Goal: Information Seeking & Learning: Find specific page/section

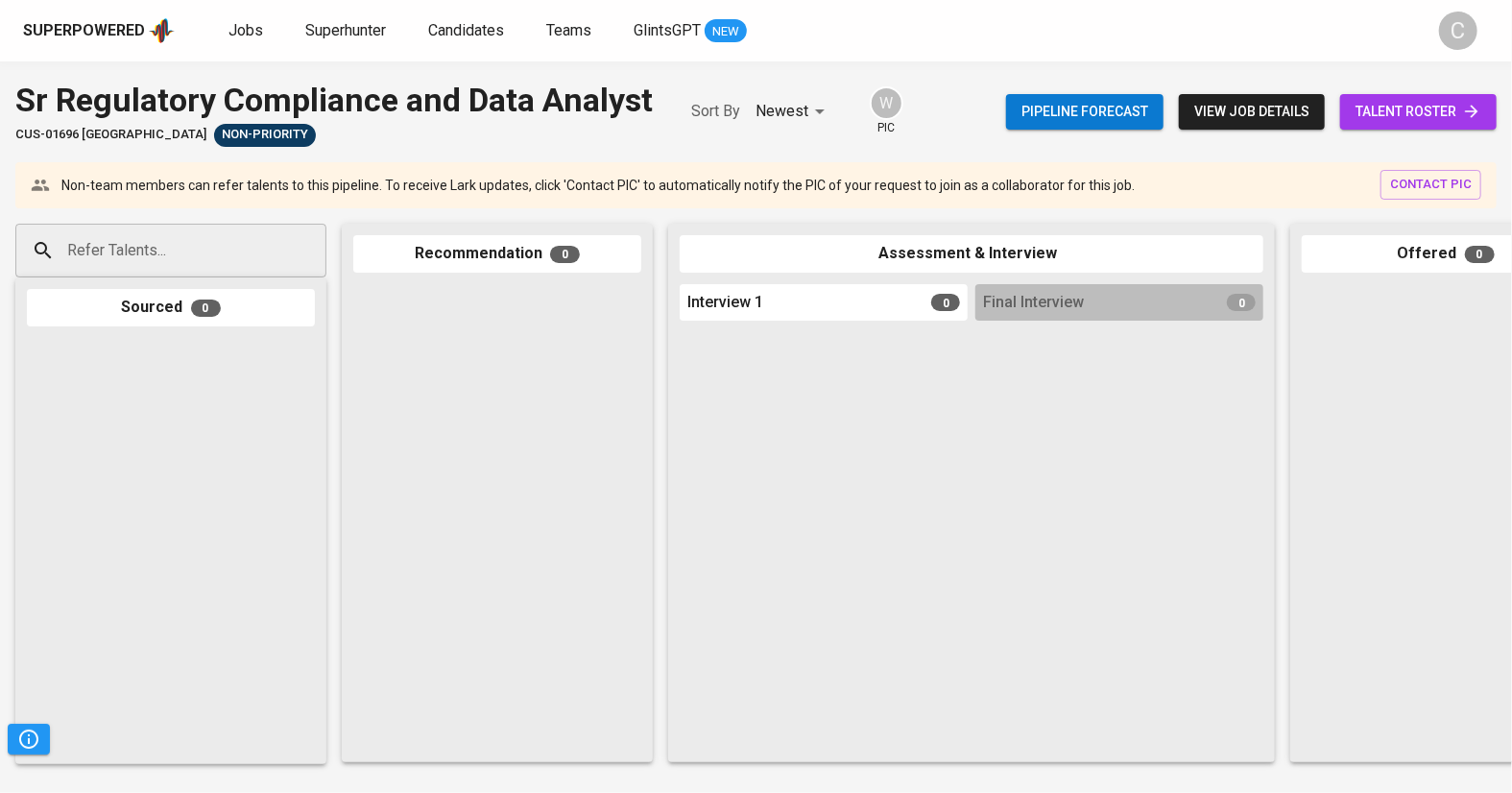
click at [1408, 115] on span "talent roster" at bounding box center [1418, 112] width 126 height 24
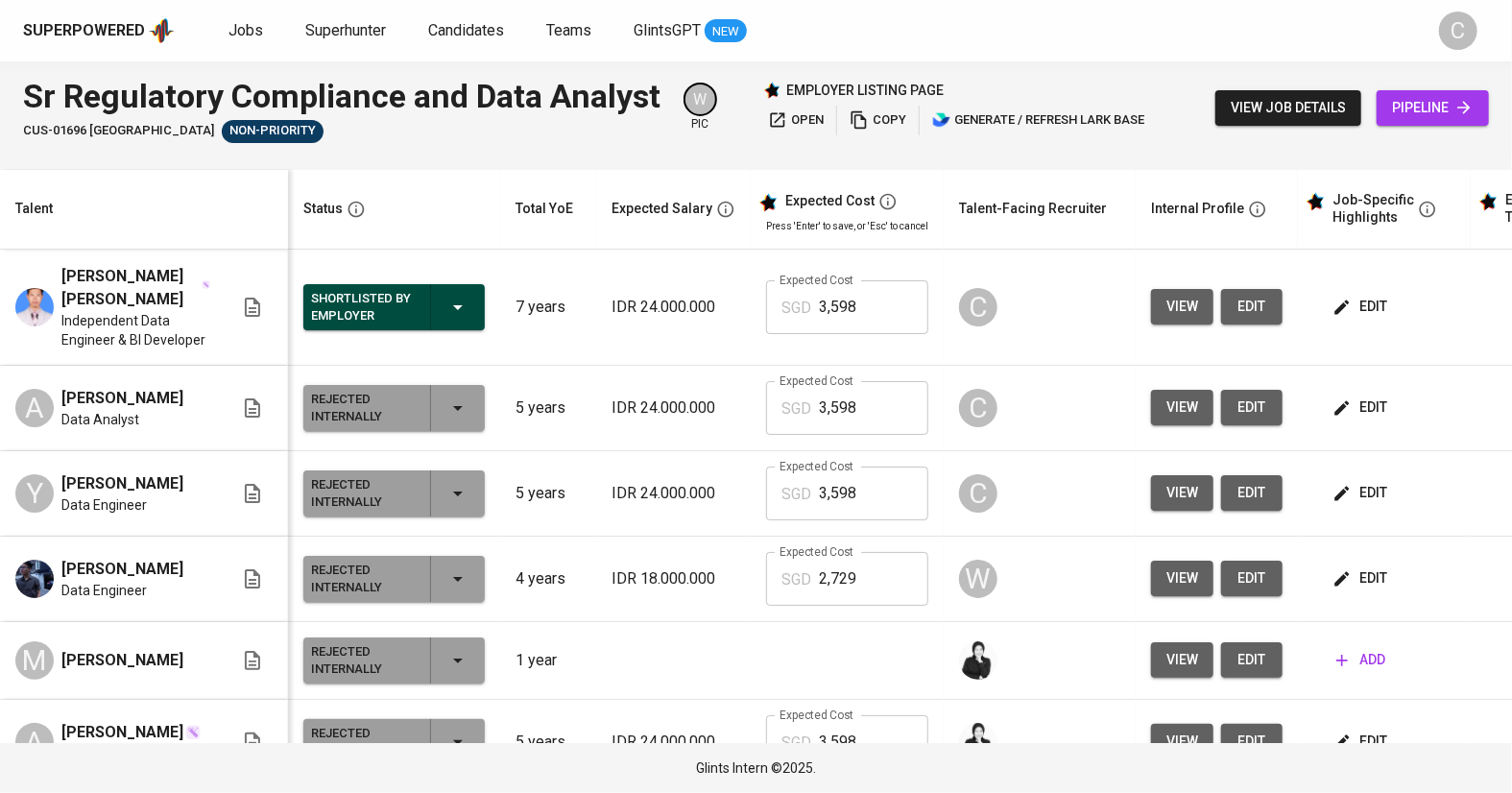
click at [1290, 100] on span "view job details" at bounding box center [1288, 108] width 115 height 24
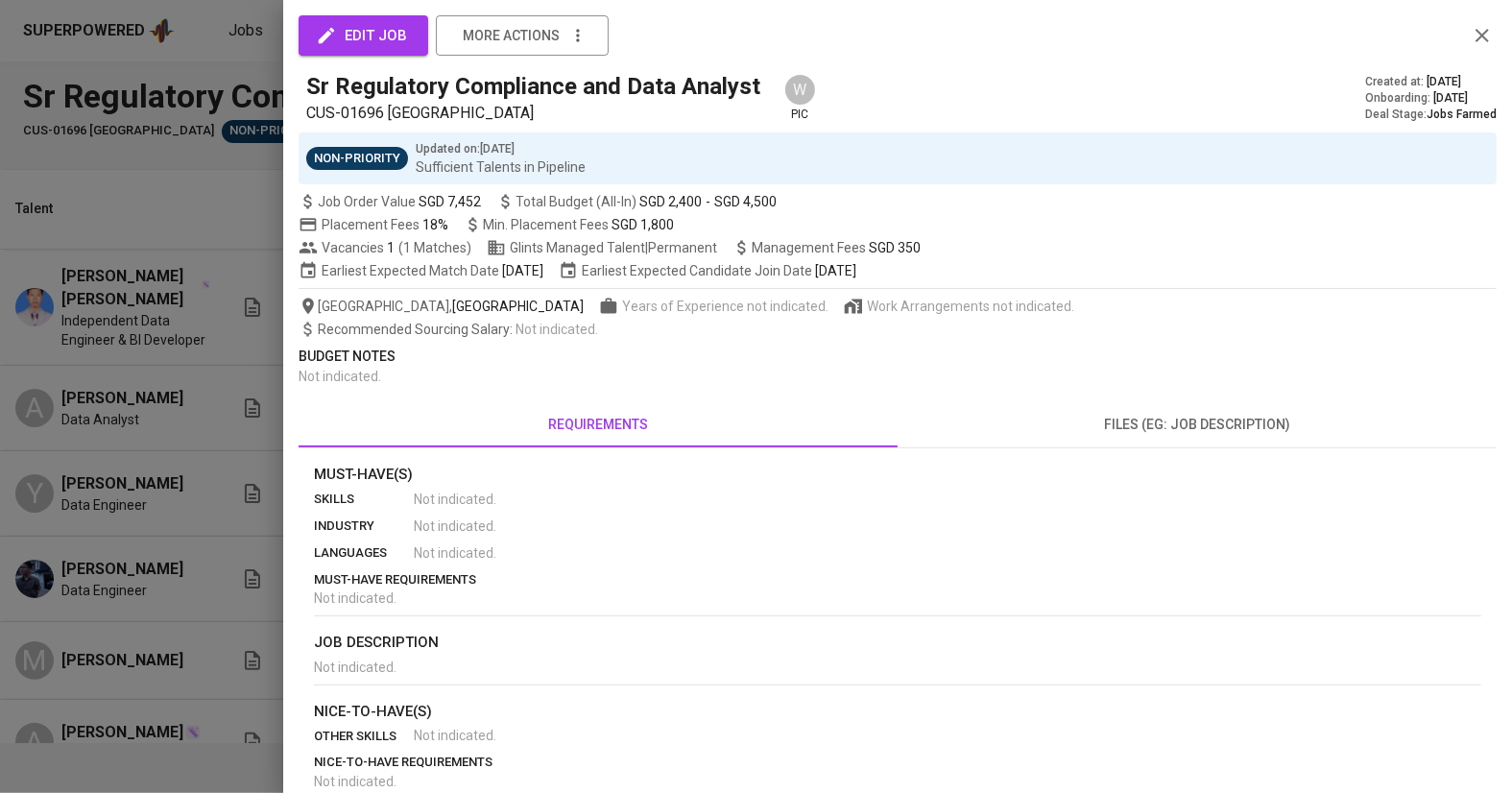
click at [1412, 116] on div "Deal Stage : Jobs Farmed" at bounding box center [1430, 115] width 132 height 16
click at [168, 558] on div at bounding box center [756, 396] width 1512 height 793
click at [142, 525] on div at bounding box center [756, 396] width 1512 height 793
click at [157, 478] on div at bounding box center [756, 396] width 1512 height 793
click at [1483, 36] on icon "button" at bounding box center [1482, 36] width 14 height 14
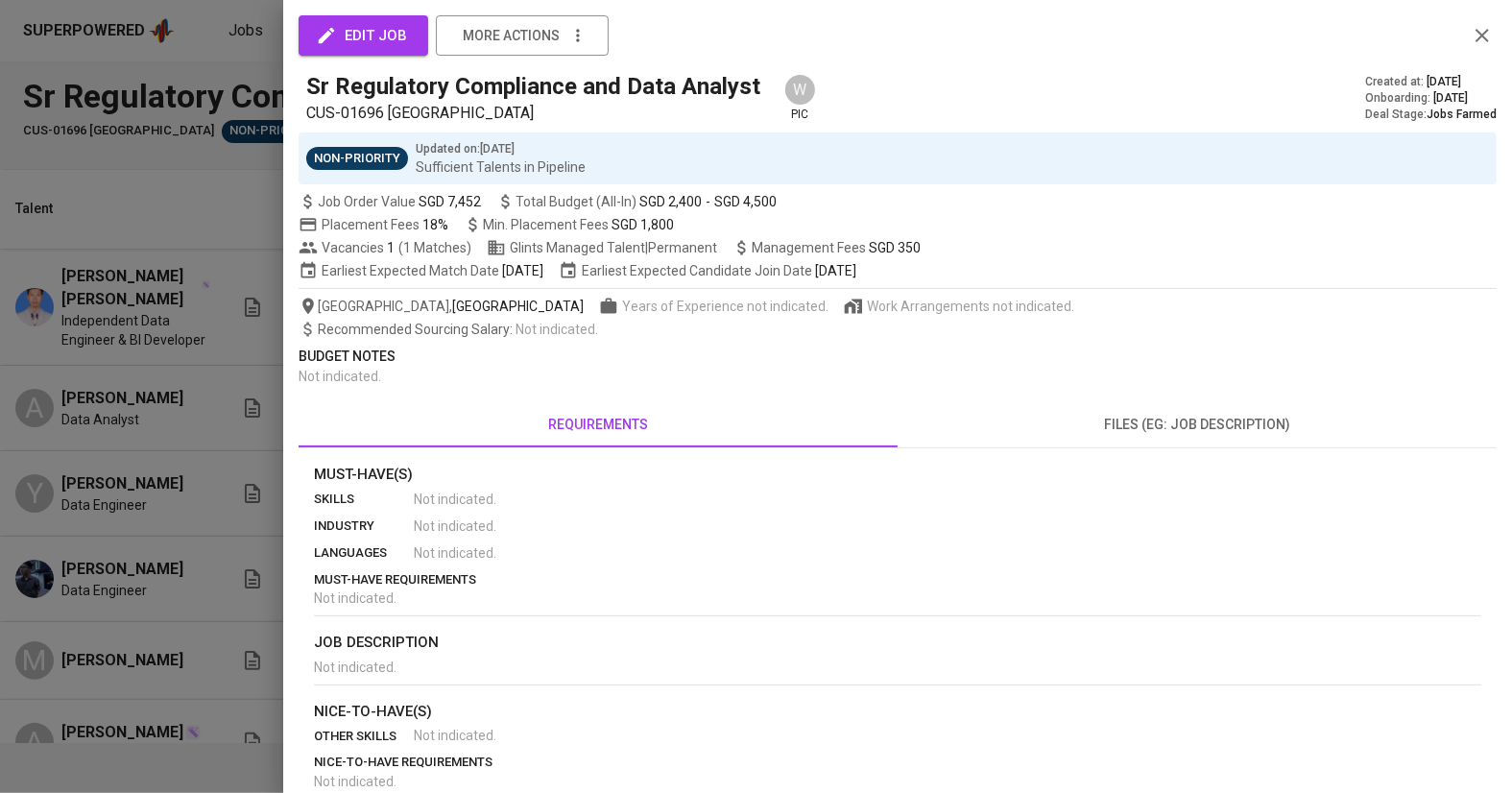
click at [1476, 32] on icon "button" at bounding box center [1481, 35] width 23 height 23
click at [1429, 110] on span "Jobs Farmed" at bounding box center [1462, 115] width 70 height 14
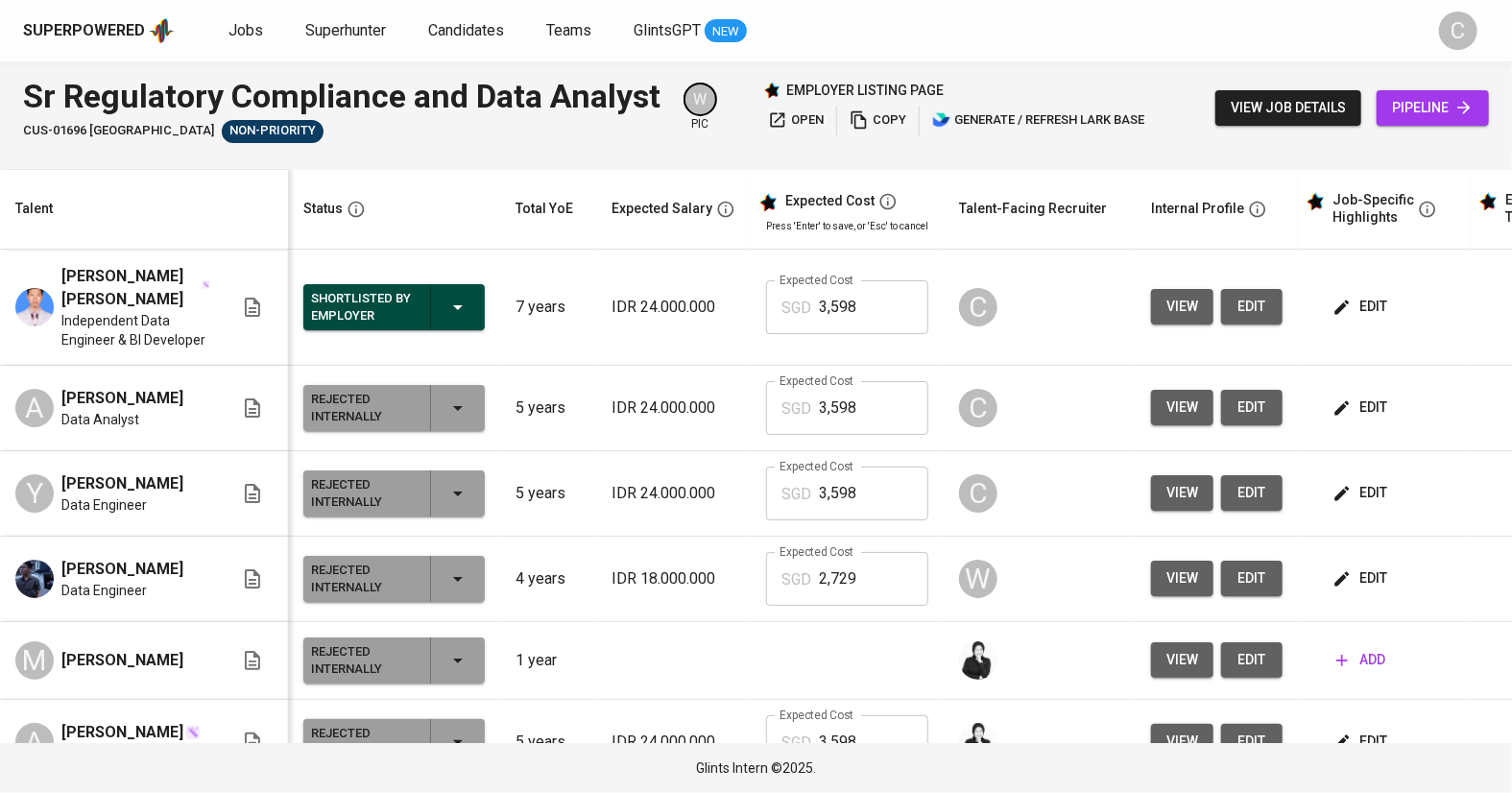
click at [1414, 114] on span "pipeline" at bounding box center [1433, 108] width 81 height 24
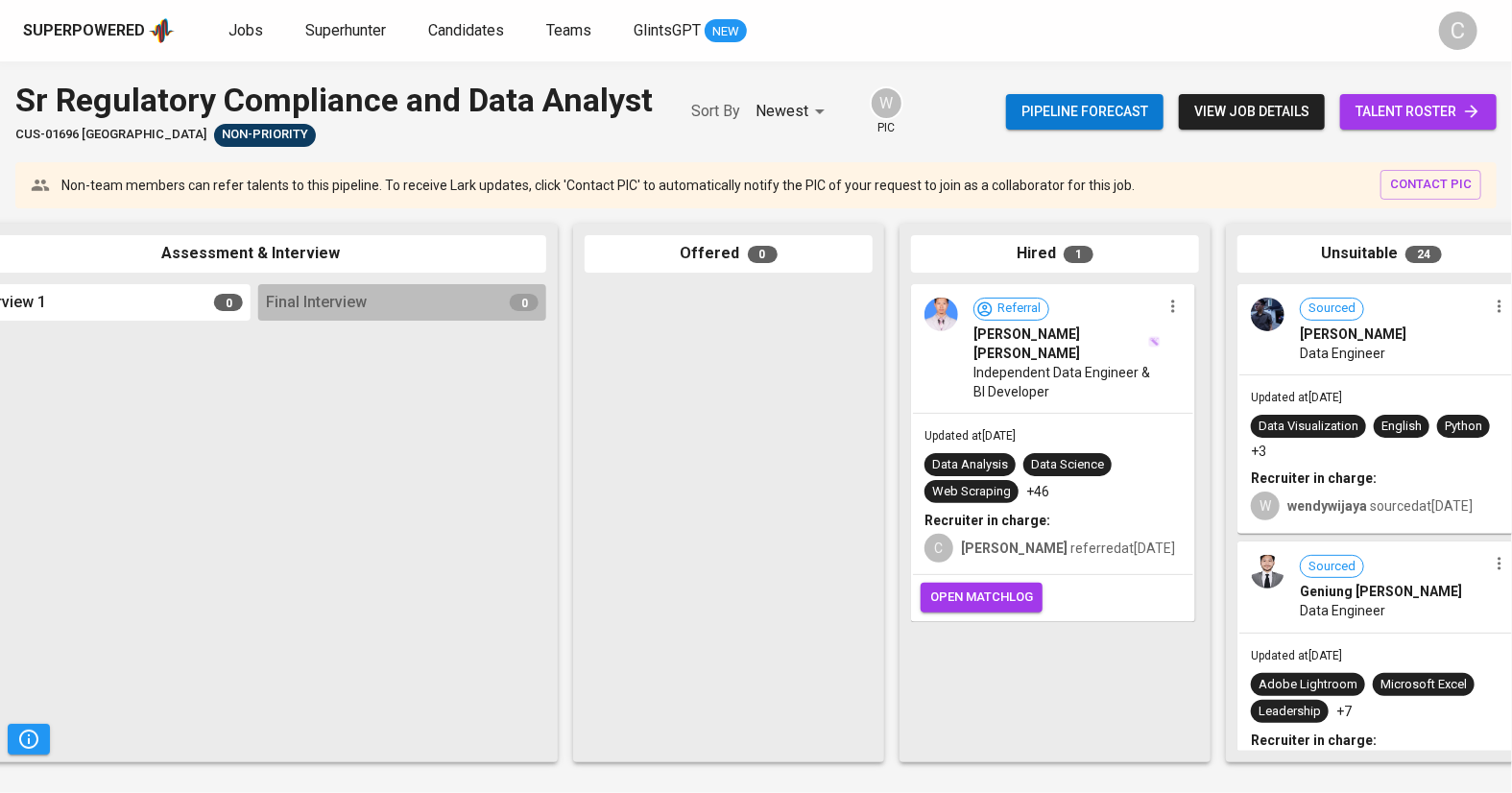
scroll to position [0, 773]
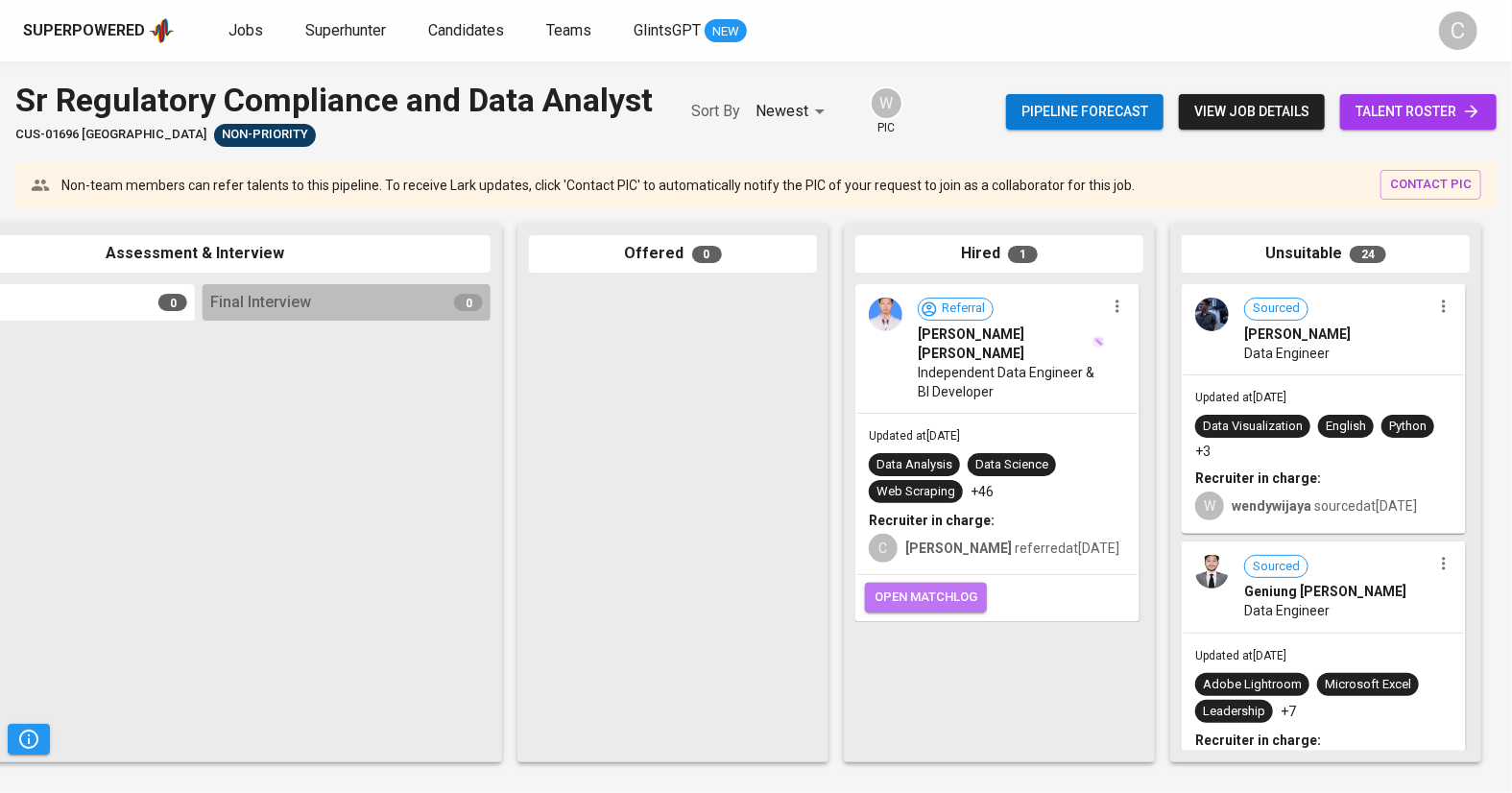
click at [918, 593] on span "open matchlog" at bounding box center [926, 598] width 103 height 22
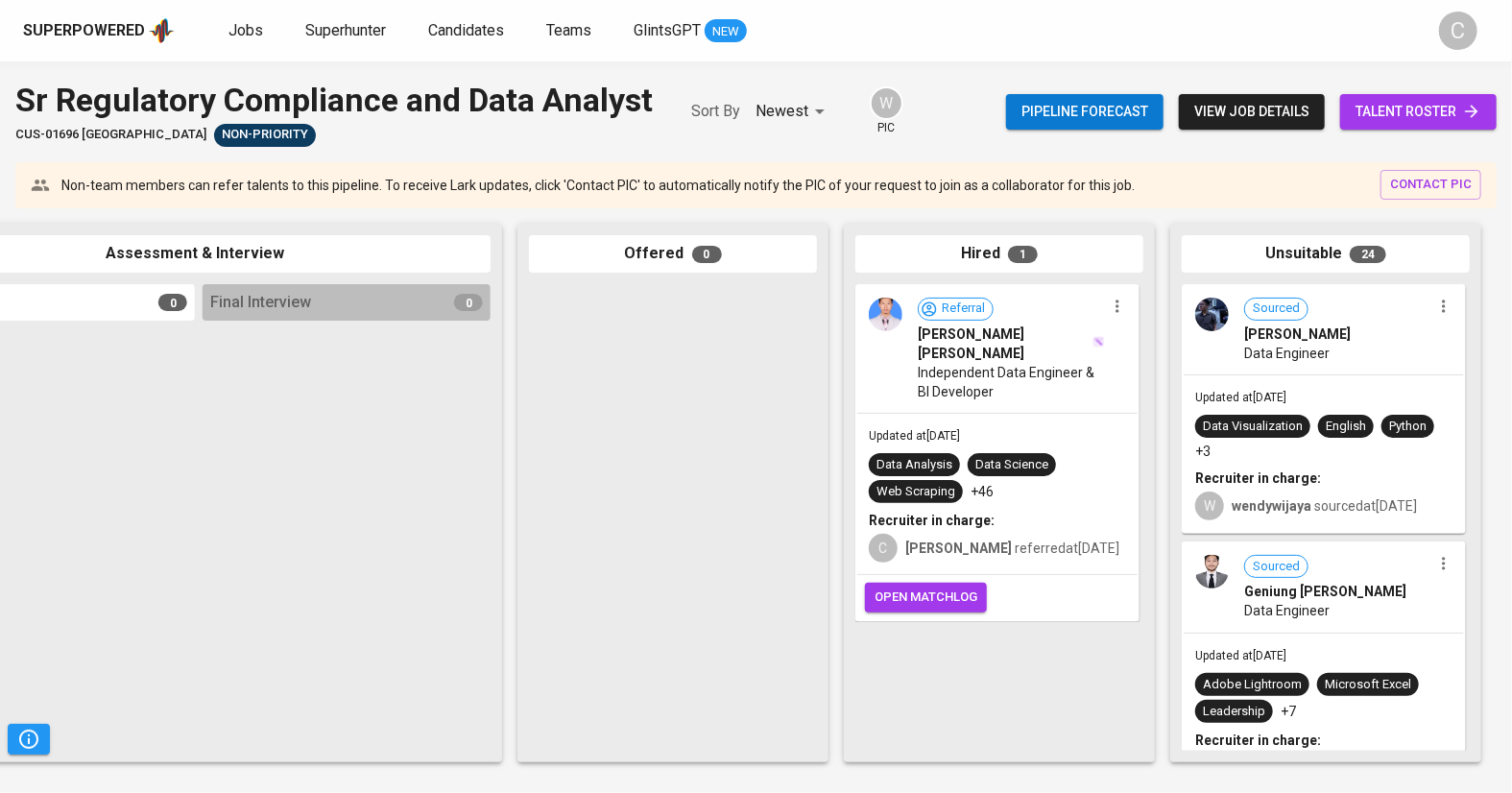
click at [918, 593] on span "open matchlog" at bounding box center [926, 598] width 103 height 22
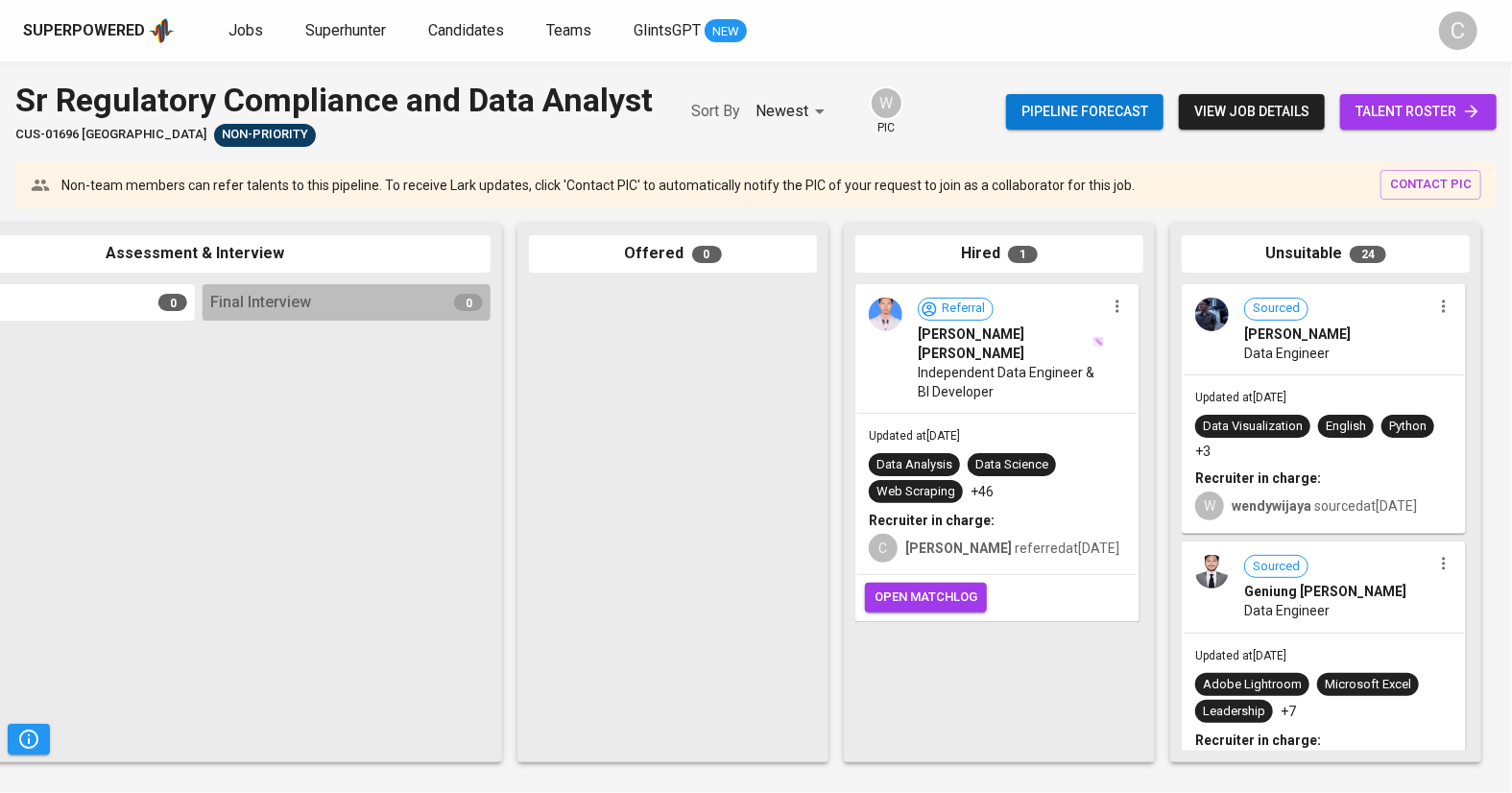
click at [918, 593] on span "open matchlog" at bounding box center [926, 598] width 103 height 22
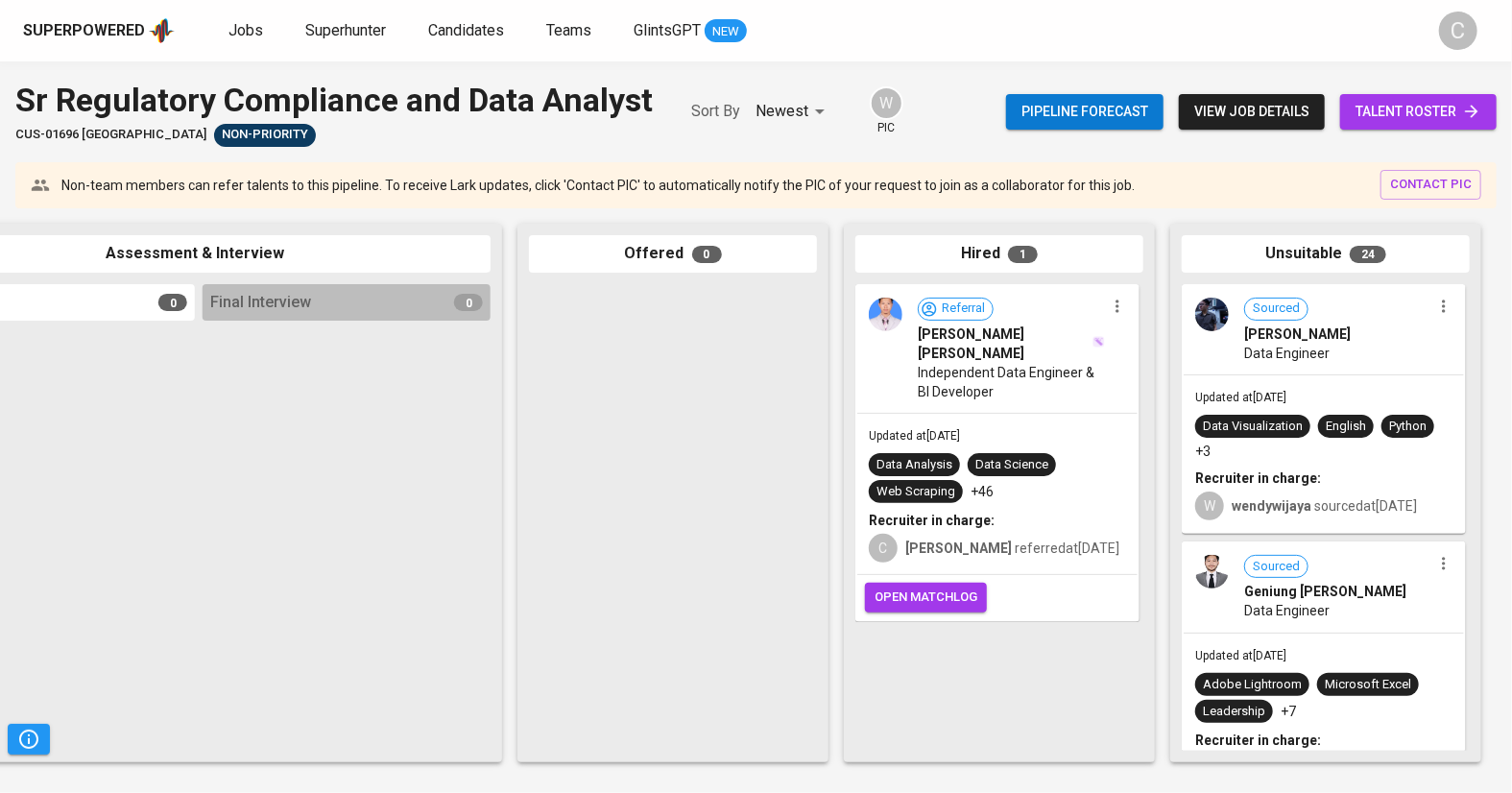
click at [918, 593] on span "open matchlog" at bounding box center [926, 598] width 103 height 22
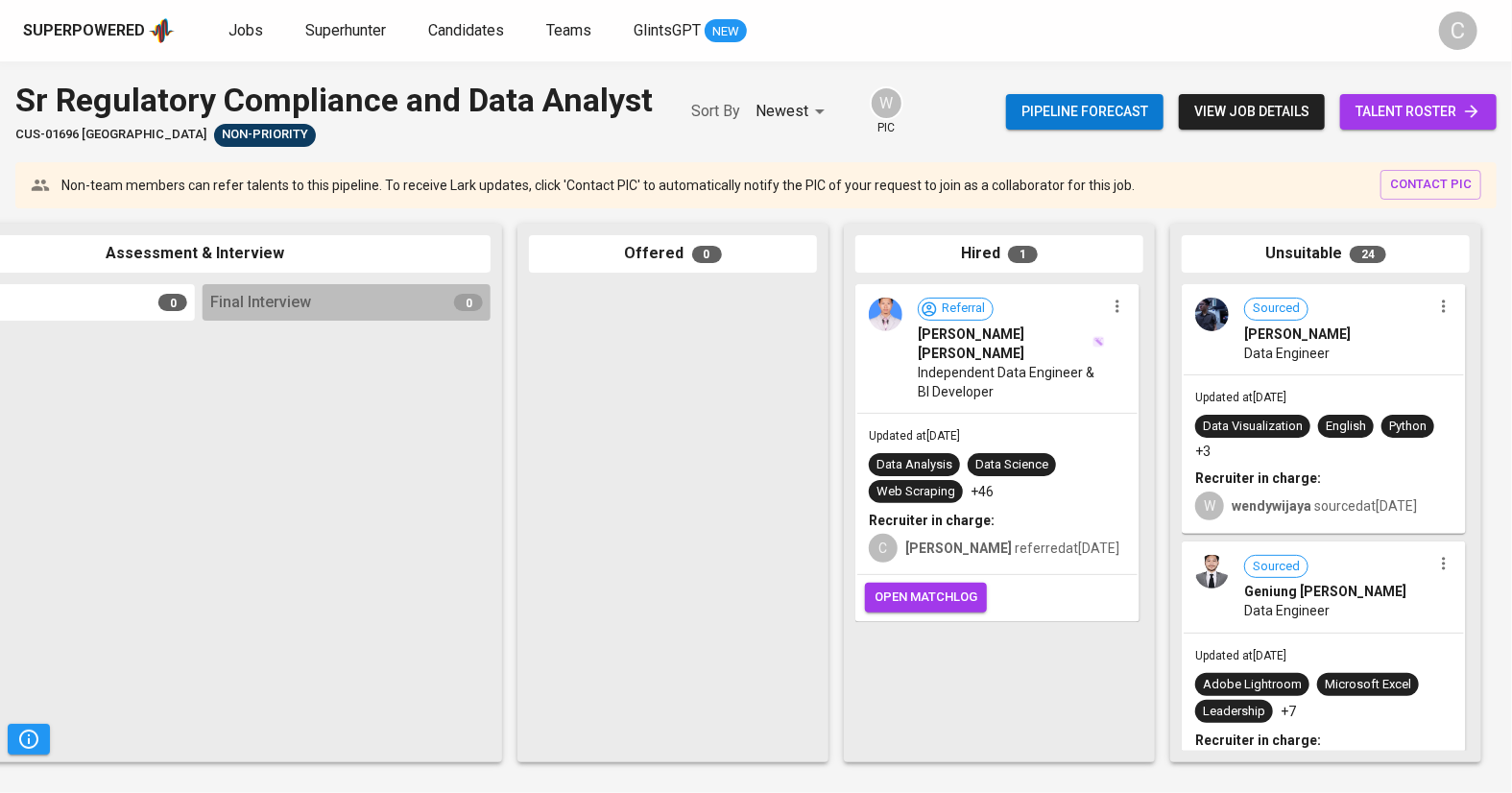
click at [918, 593] on span "open matchlog" at bounding box center [926, 598] width 103 height 22
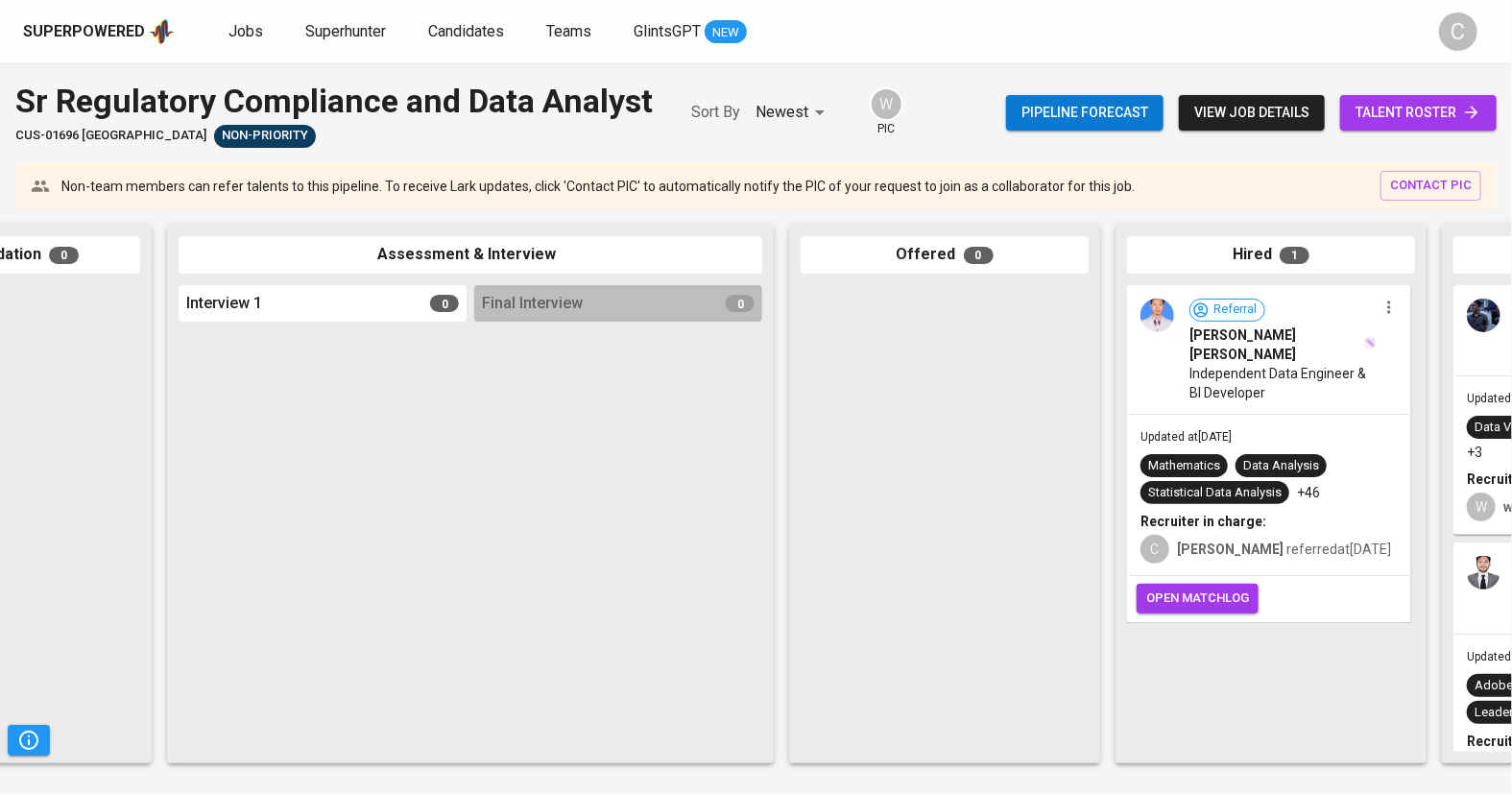
scroll to position [0, 503]
click at [1179, 592] on span "open matchlog" at bounding box center [1195, 598] width 103 height 22
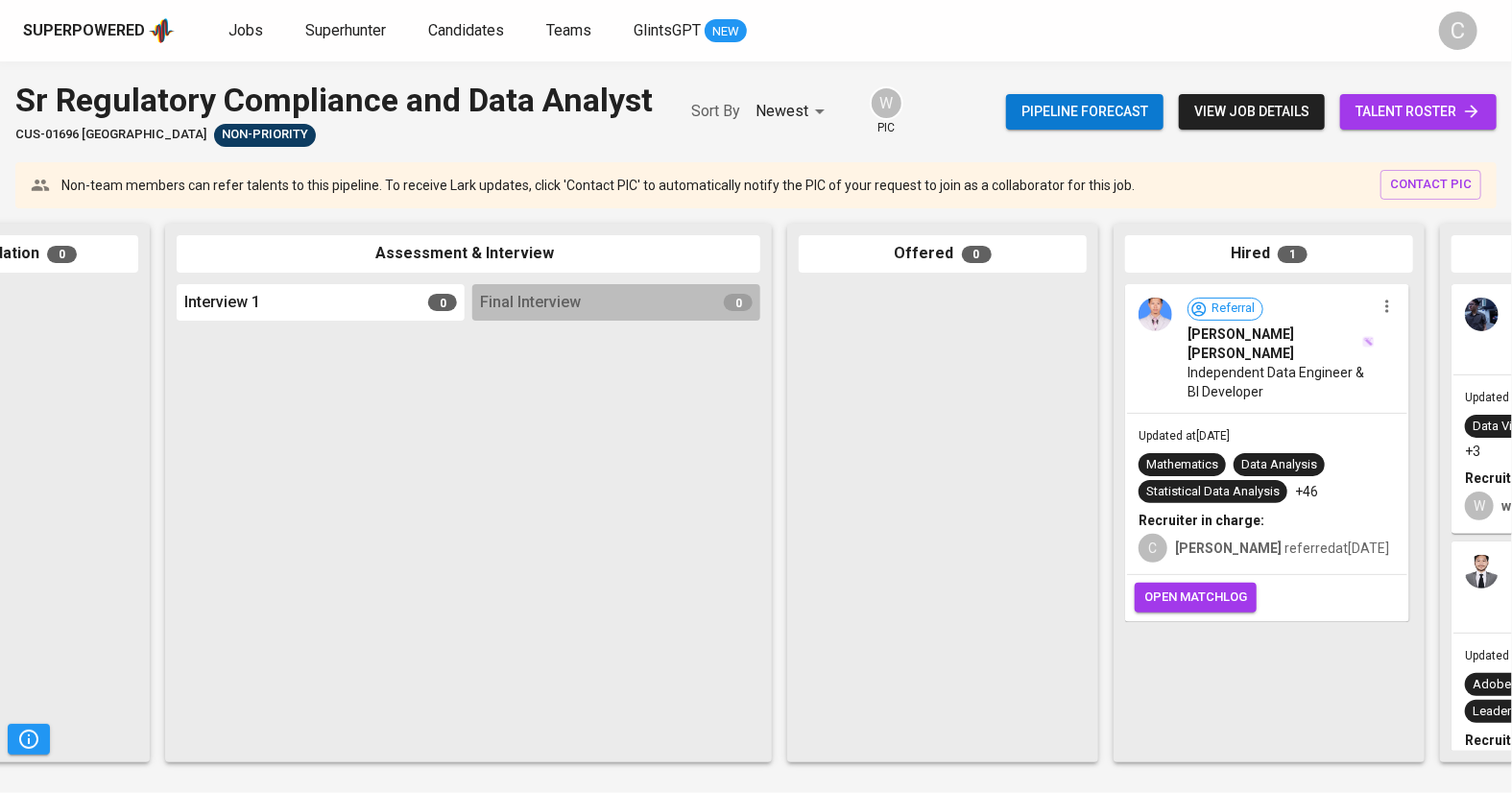
click at [1179, 592] on span "open matchlog" at bounding box center [1195, 598] width 103 height 22
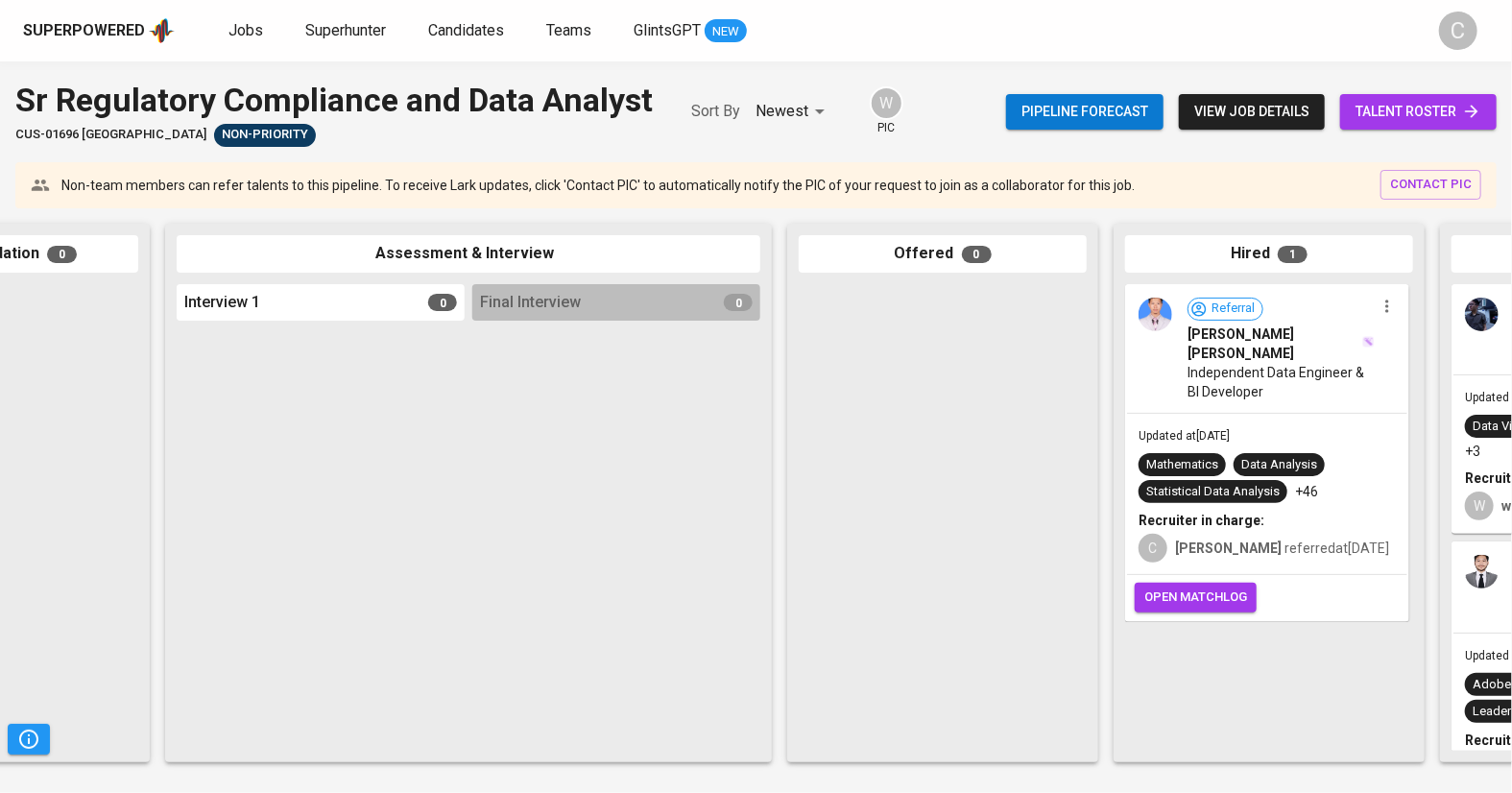
click at [1179, 592] on span "open matchlog" at bounding box center [1195, 598] width 103 height 22
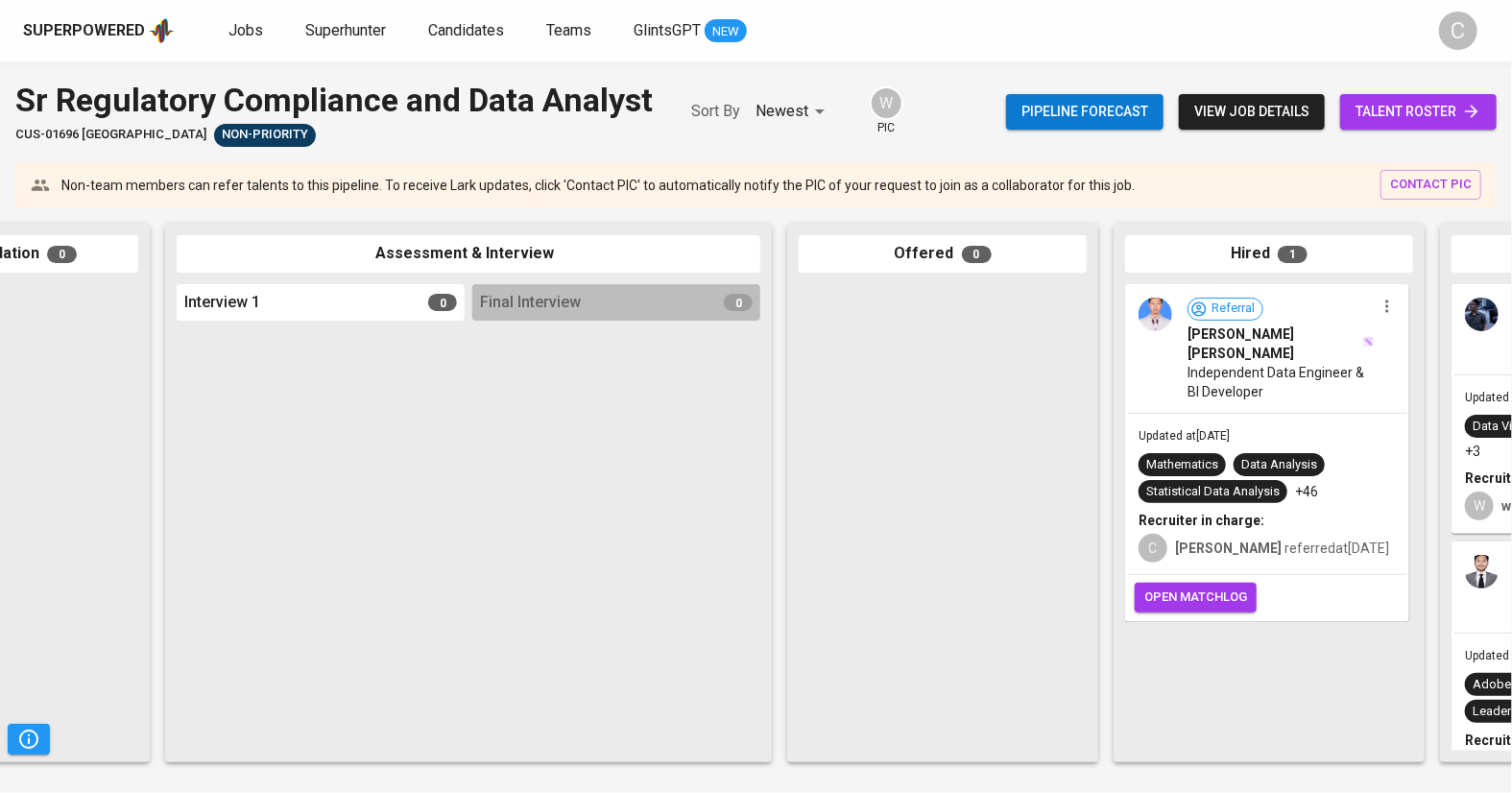
click at [1179, 592] on span "open matchlog" at bounding box center [1195, 598] width 103 height 22
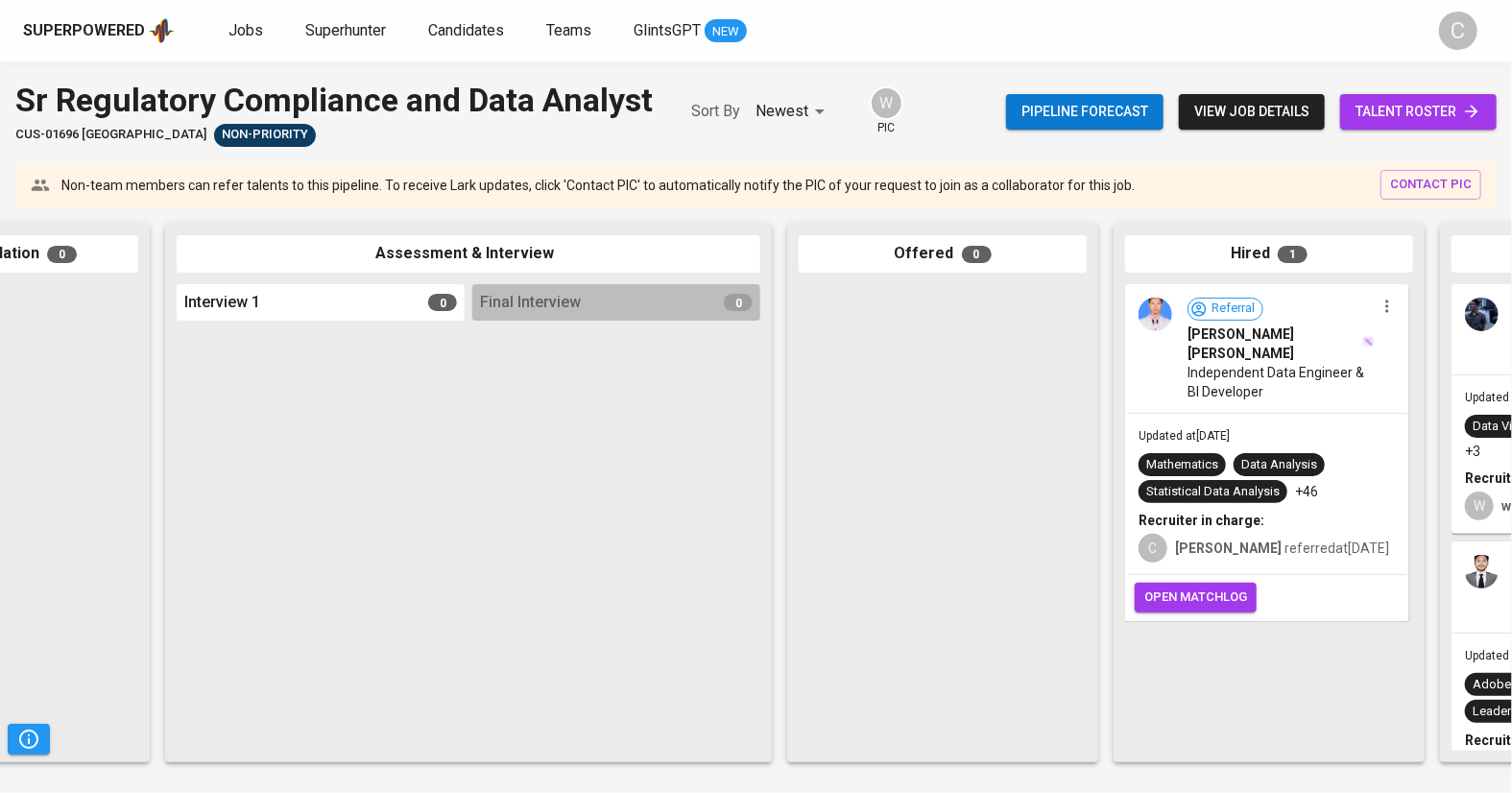
click at [1179, 592] on span "open matchlog" at bounding box center [1195, 598] width 103 height 22
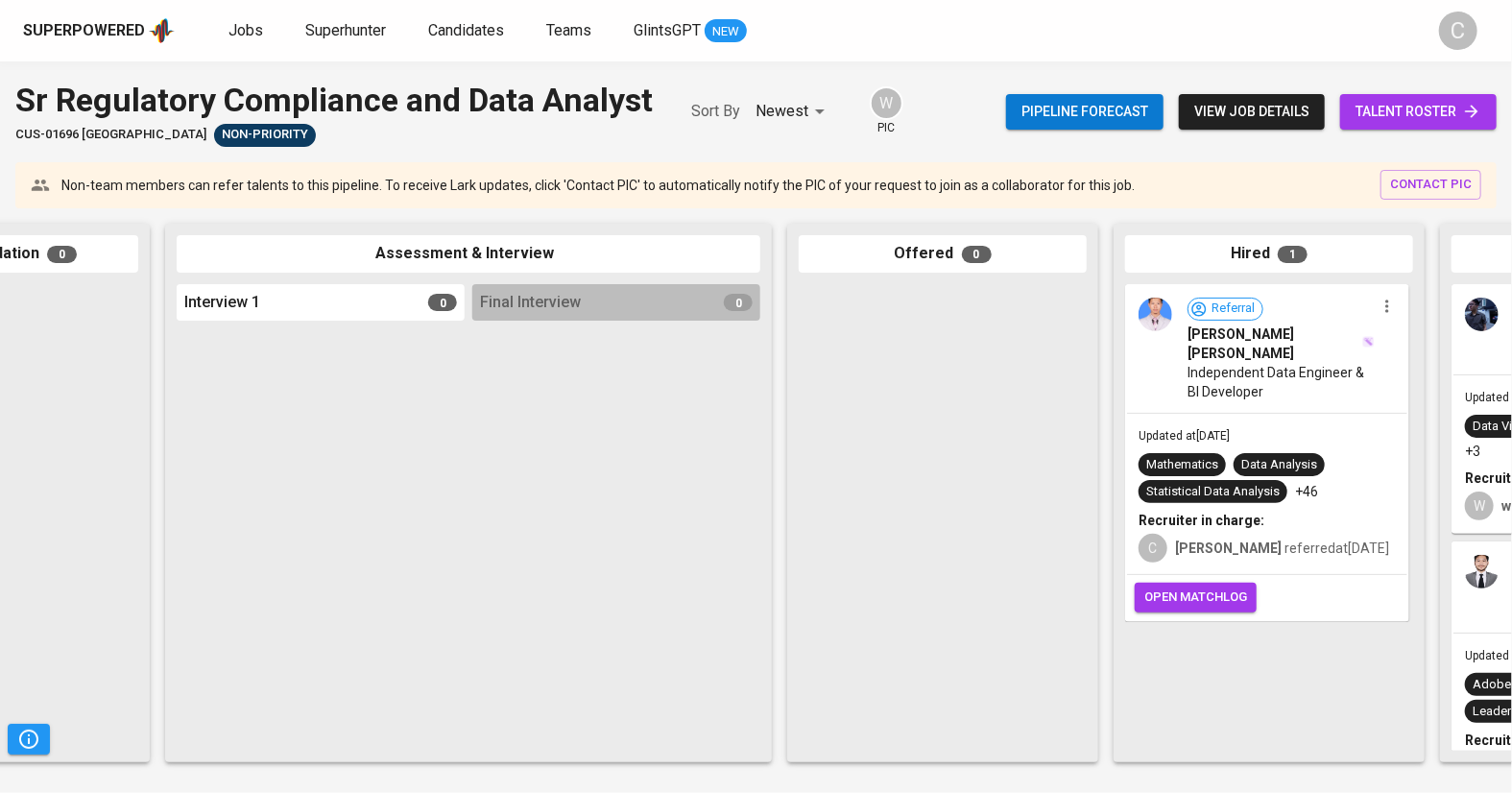
click at [1179, 592] on span "open matchlog" at bounding box center [1195, 598] width 103 height 22
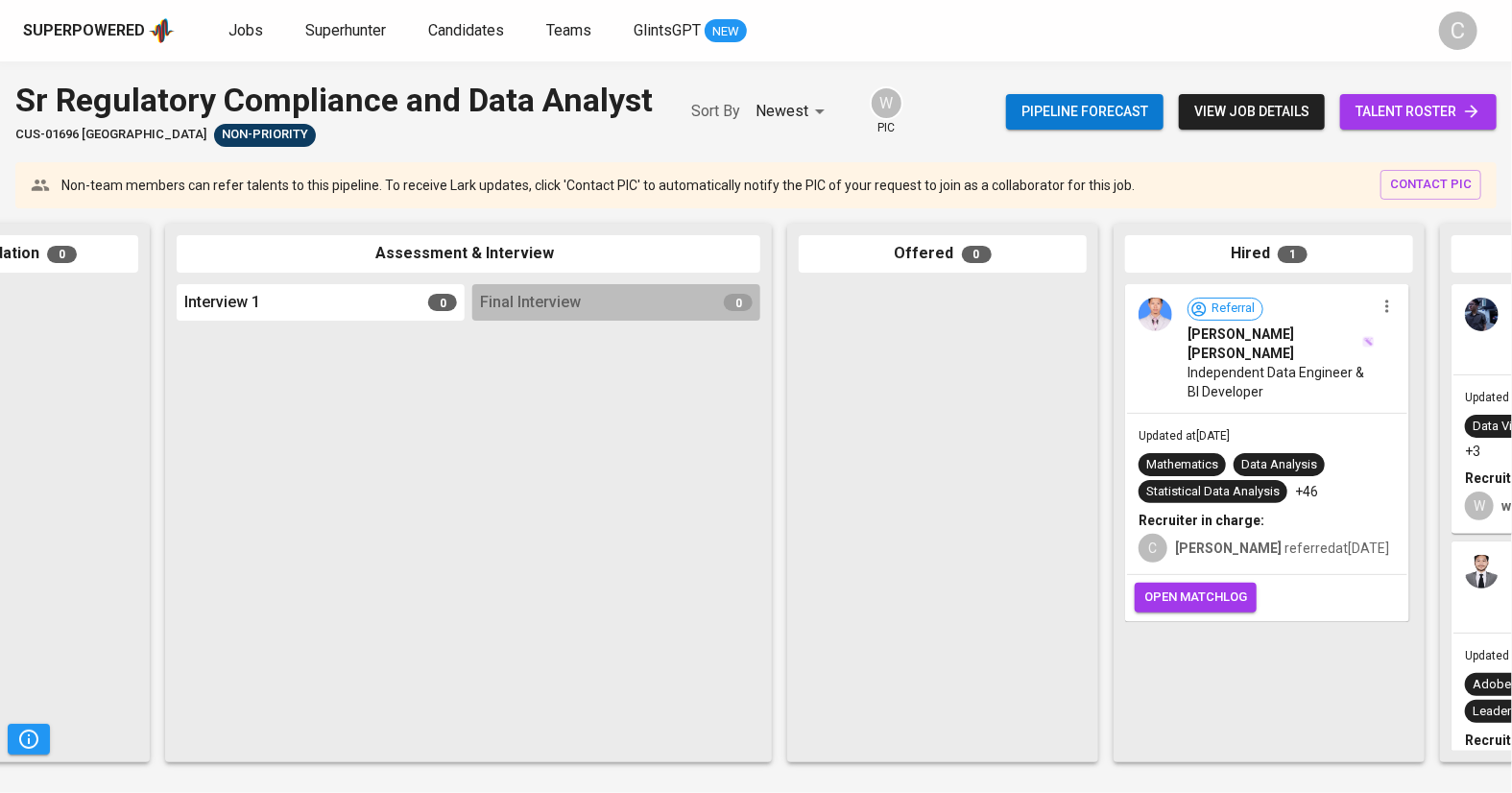
click at [1179, 592] on span "open matchlog" at bounding box center [1195, 598] width 103 height 22
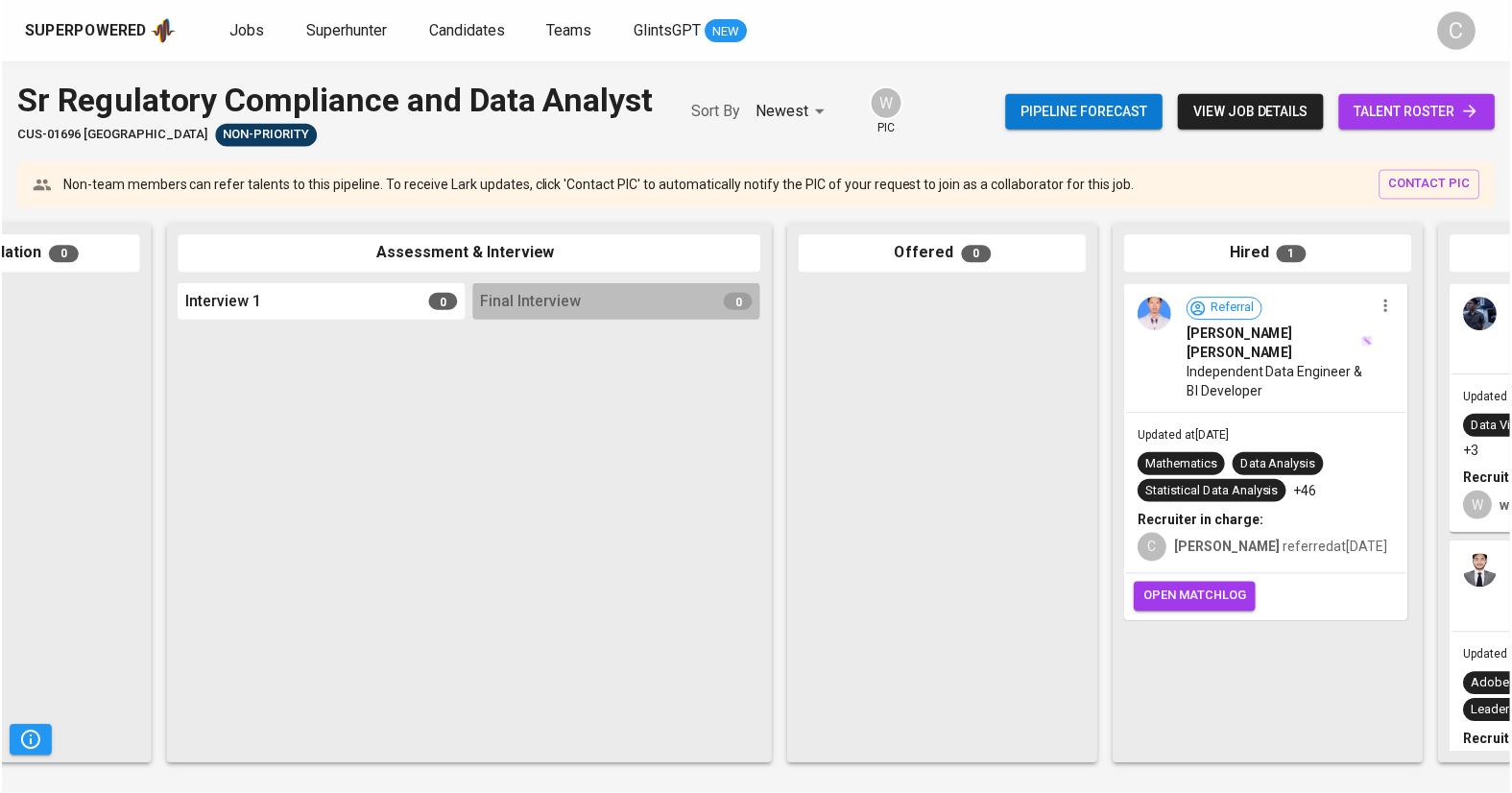
scroll to position [0, 500]
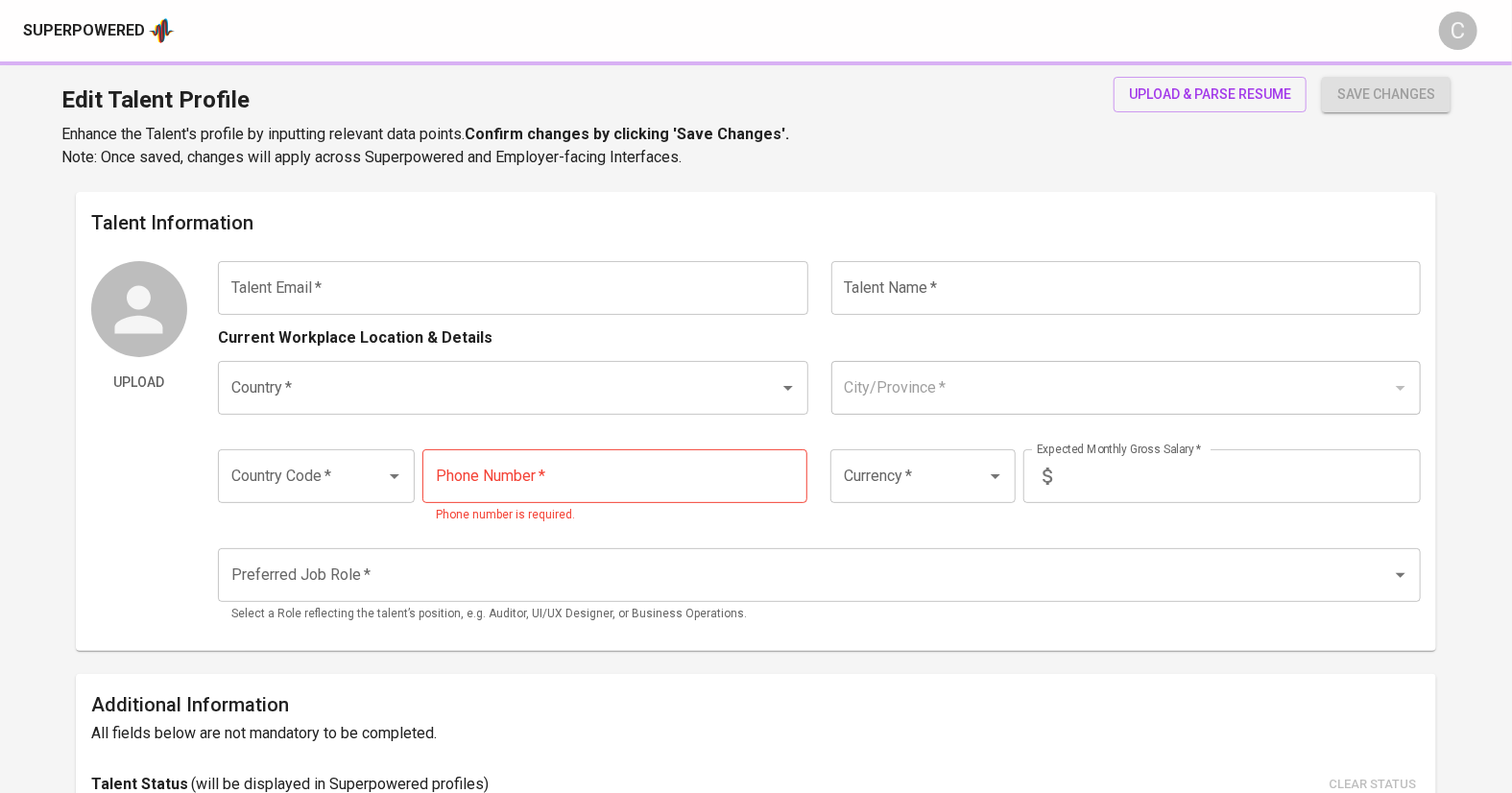
type input "ikhsanbacan@gmail.com"
type input "Mohammad Ikhsan"
type input "Indonesia"
type input "Jakarta Timur, DKI Jakarta"
type input "+62"
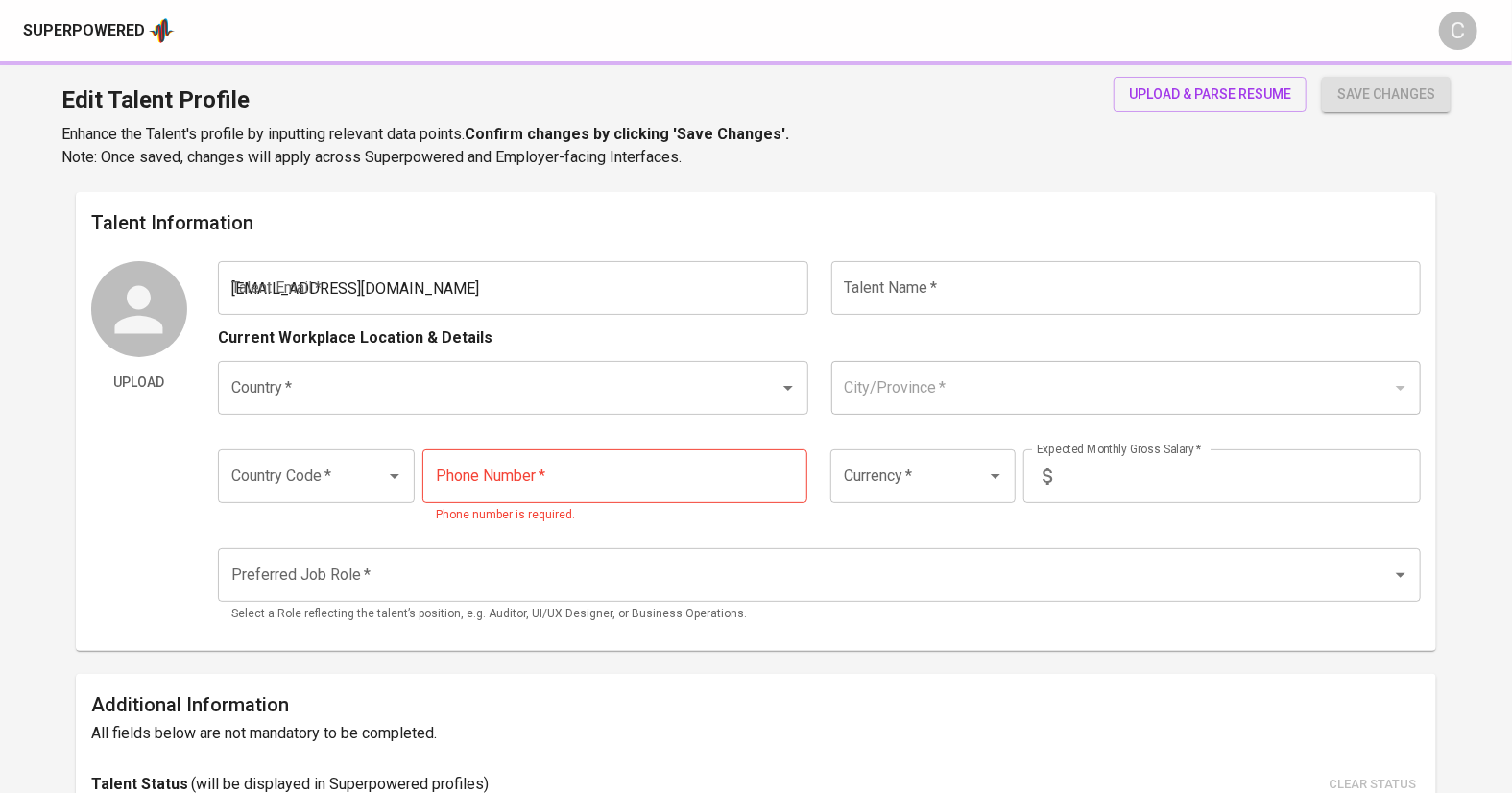
type input "813-8360-4506"
type input "IDR"
type input "QA Engineer"
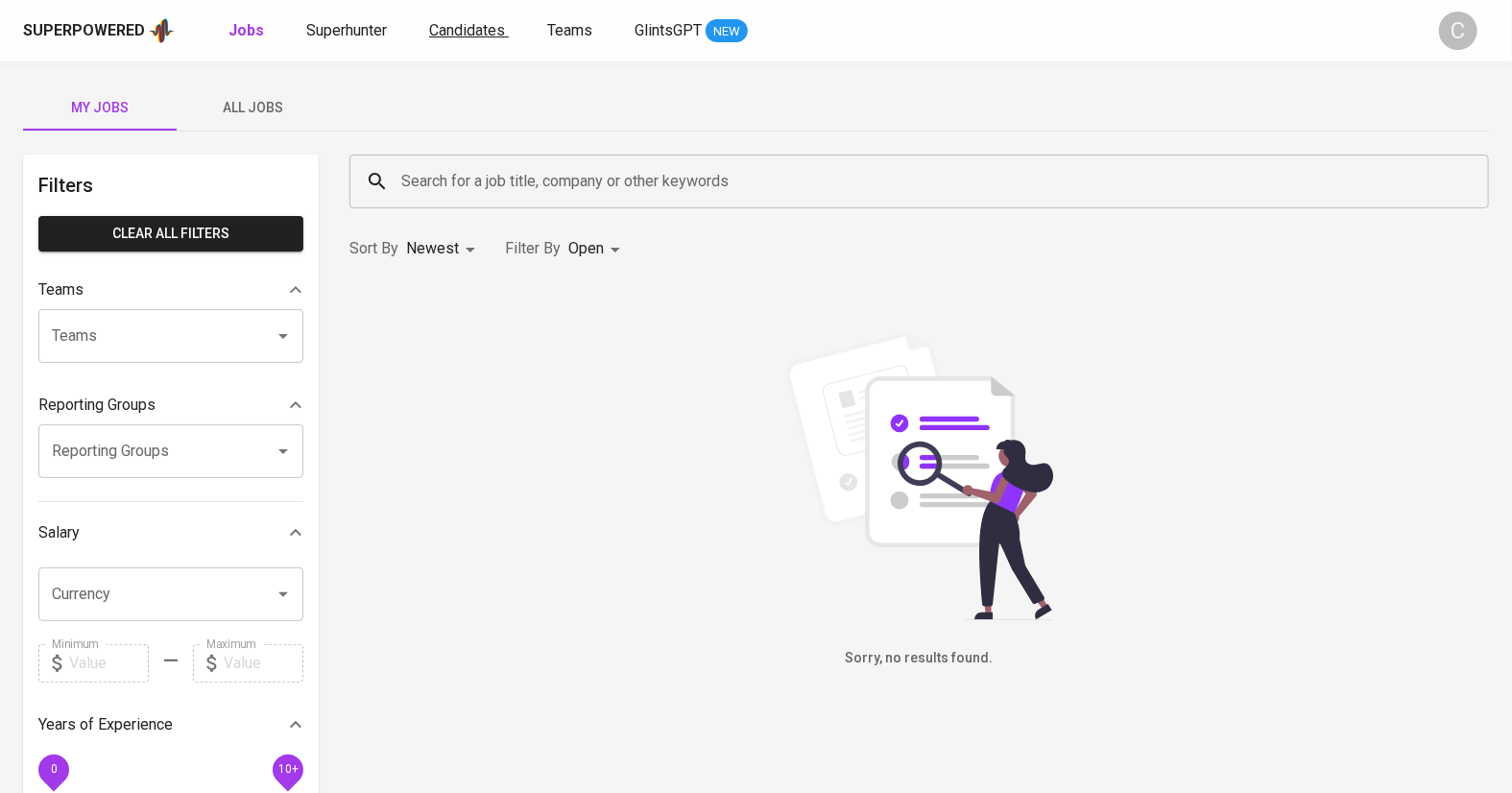
click at [481, 35] on span "Candidates" at bounding box center [467, 30] width 76 height 18
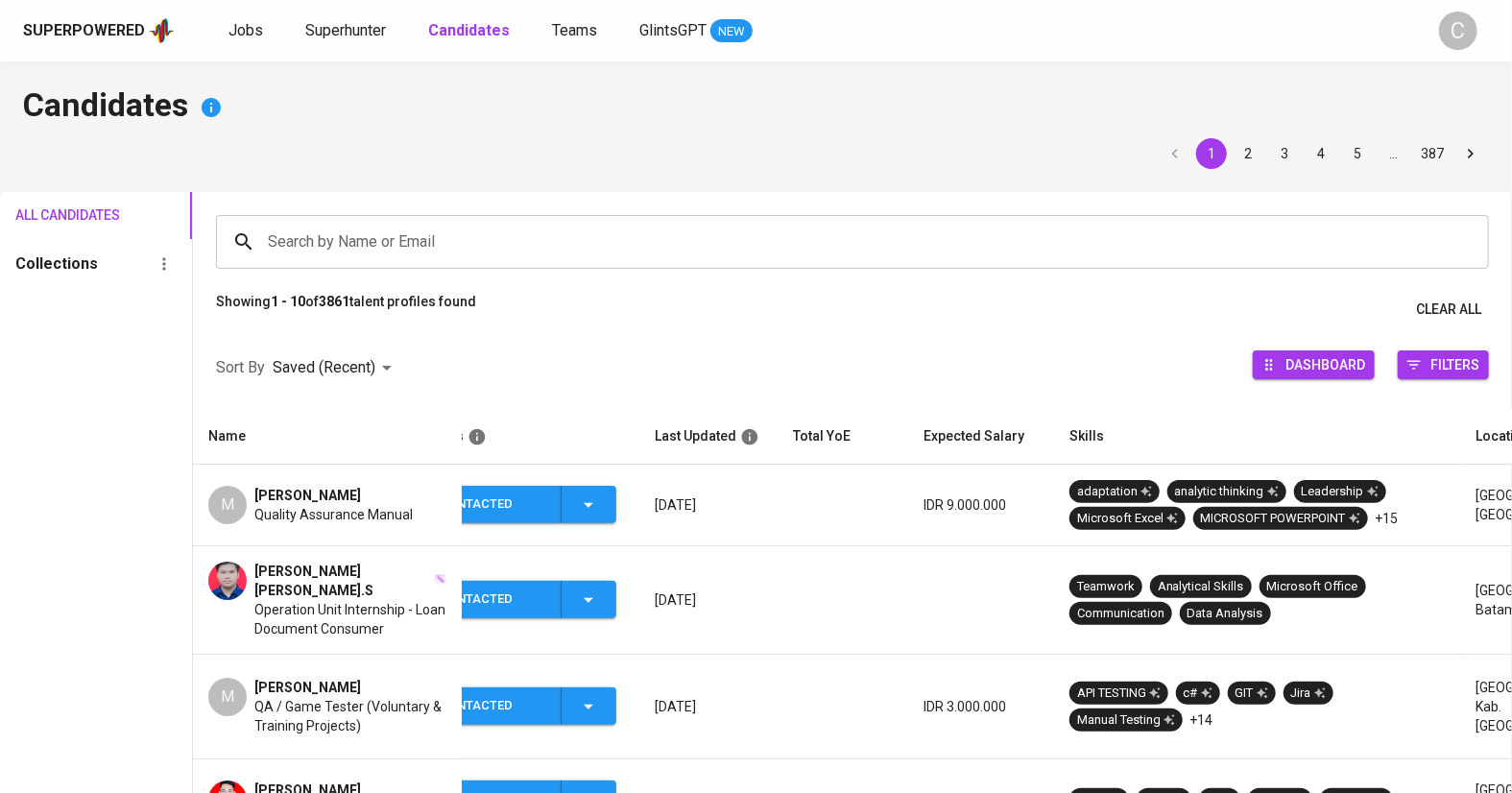
click at [345, 251] on input "Search by Name or Email" at bounding box center [857, 242] width 1188 height 37
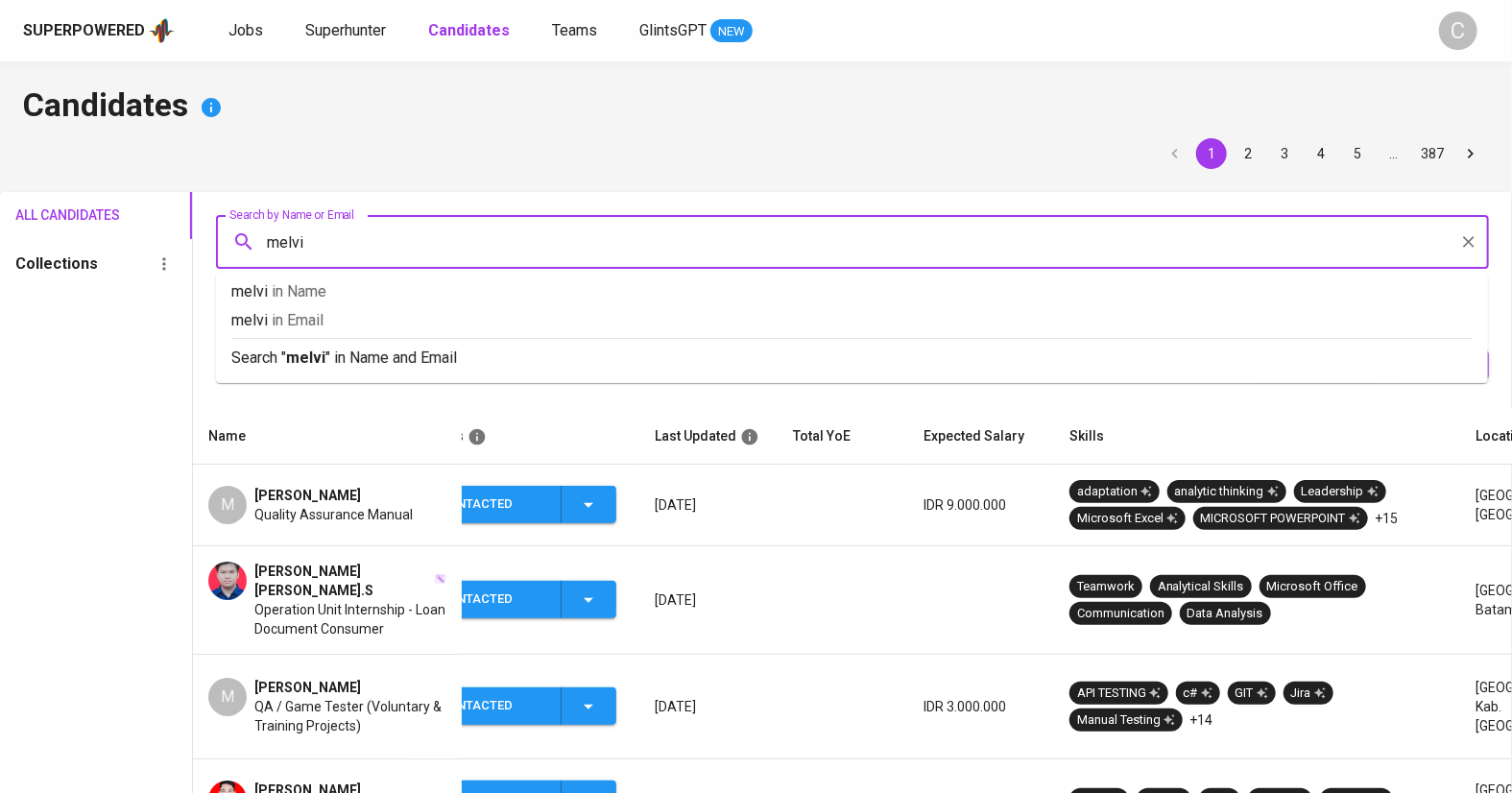
type input "melvin"
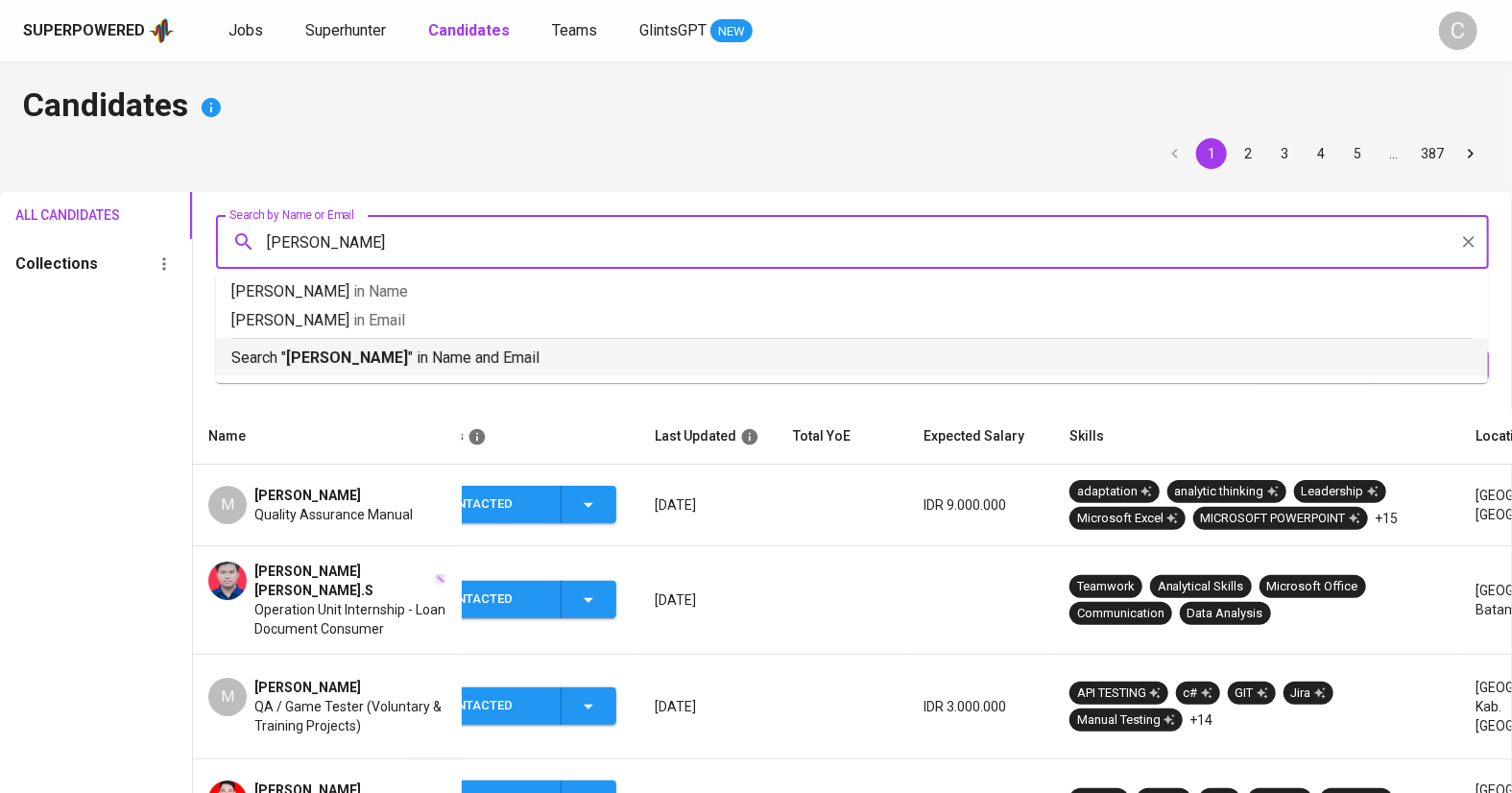
click at [398, 360] on p "Search " melvin " in Name and Email" at bounding box center [852, 357] width 1241 height 23
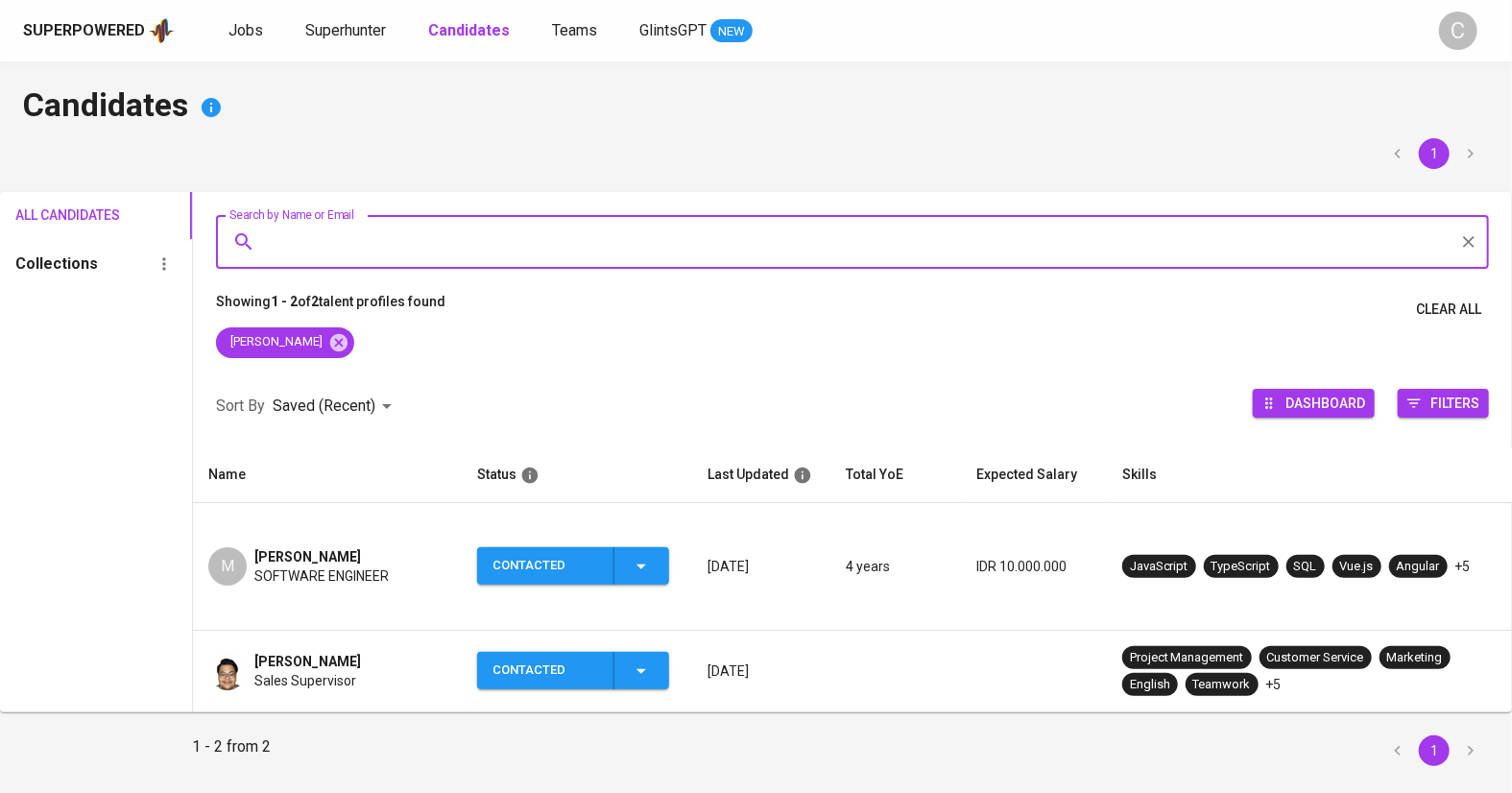
click at [383, 566] on span "SOFTWARE ENGINEER" at bounding box center [322, 575] width 135 height 19
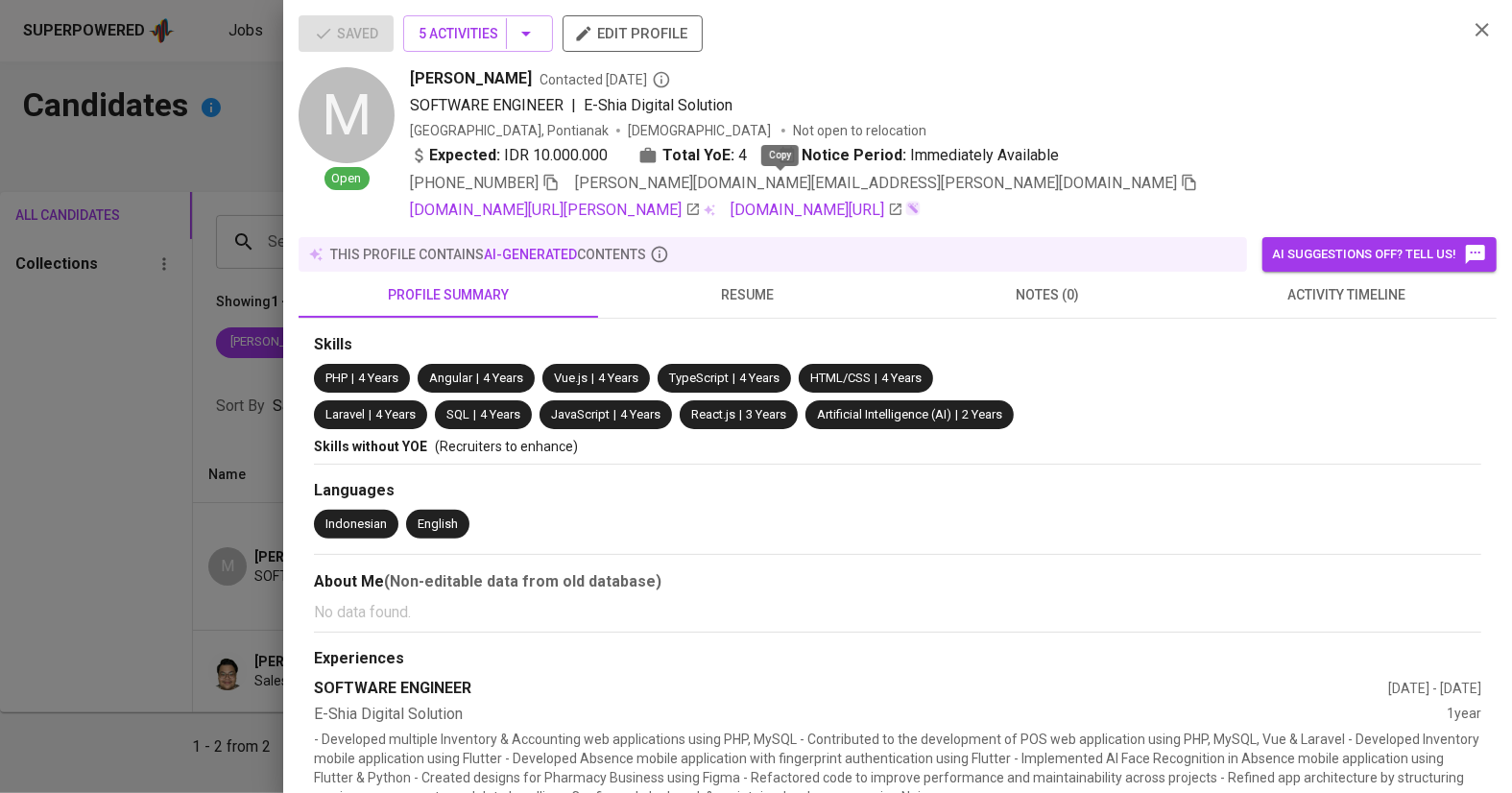
click at [1181, 189] on icon "button" at bounding box center [1188, 182] width 17 height 17
click at [130, 434] on div at bounding box center [756, 396] width 1512 height 793
